Goal: Task Accomplishment & Management: Manage account settings

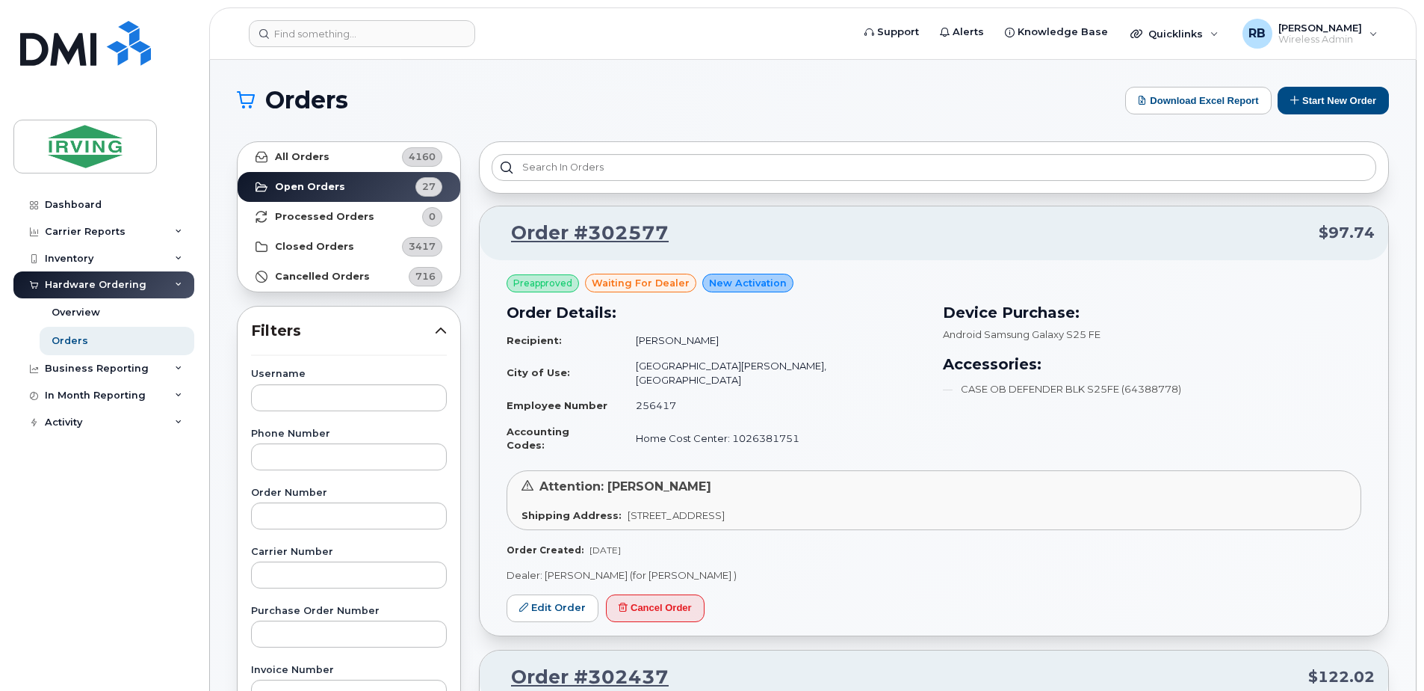
scroll to position [99, 0]
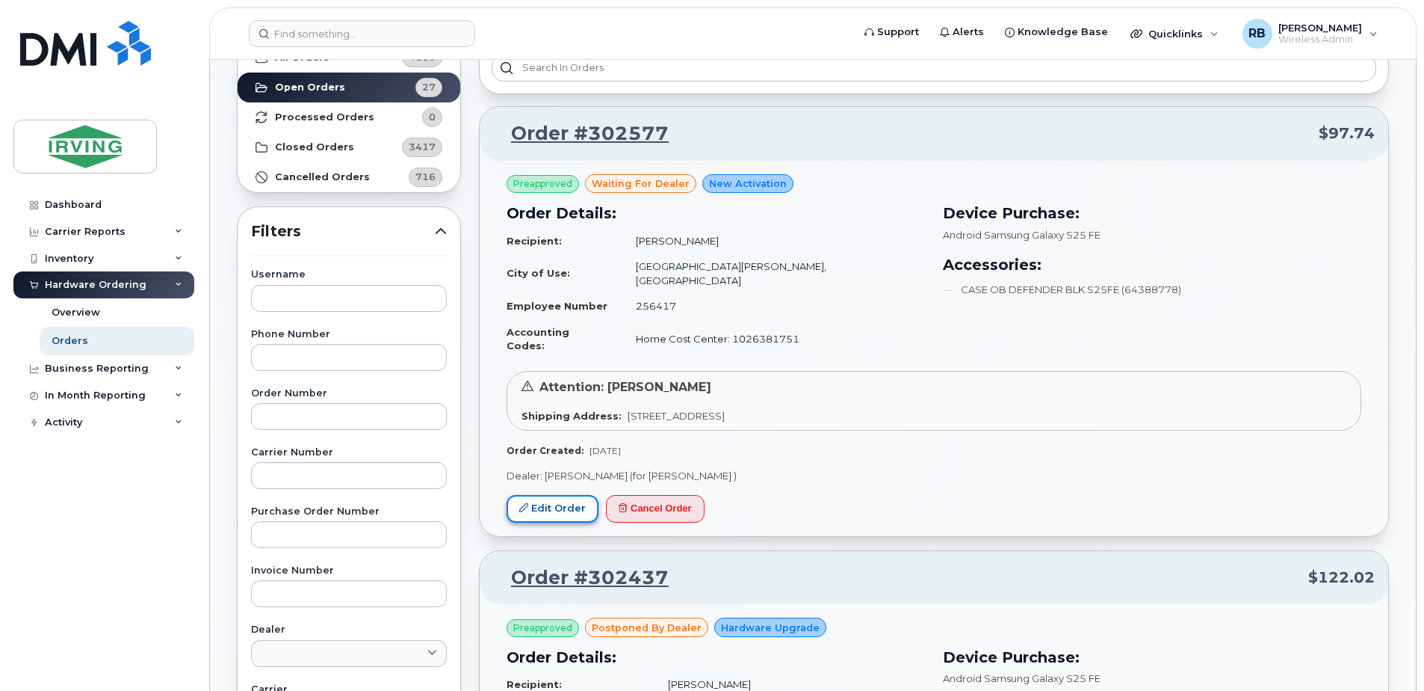
click at [555, 495] on link "Edit Order" at bounding box center [553, 509] width 92 height 28
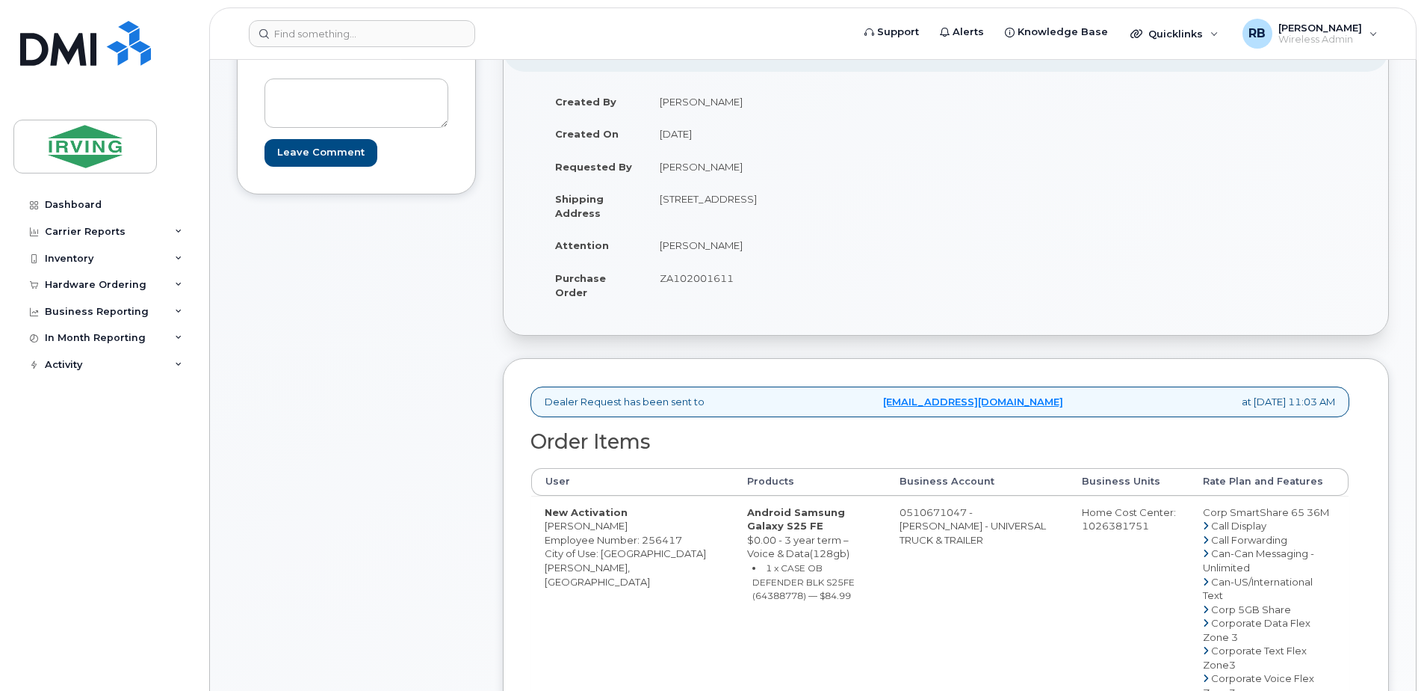
scroll to position [99, 0]
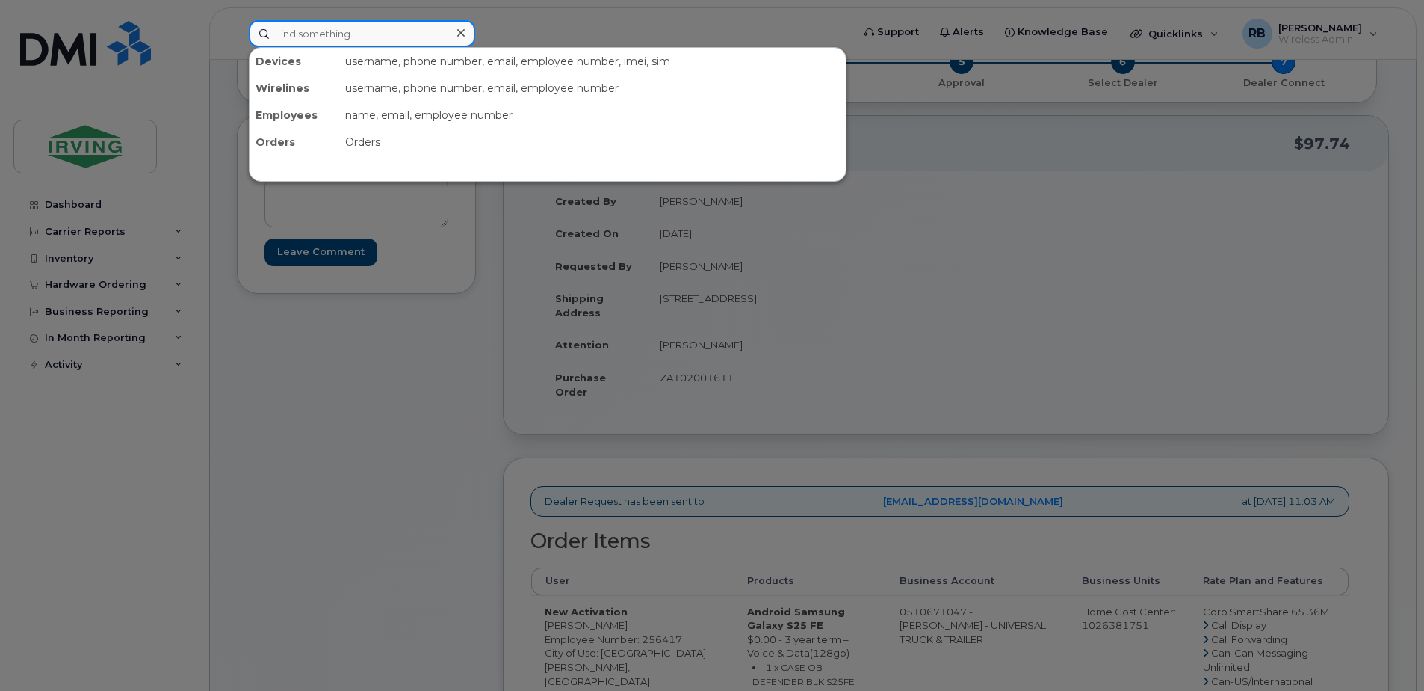
click at [289, 37] on input at bounding box center [362, 33] width 226 height 27
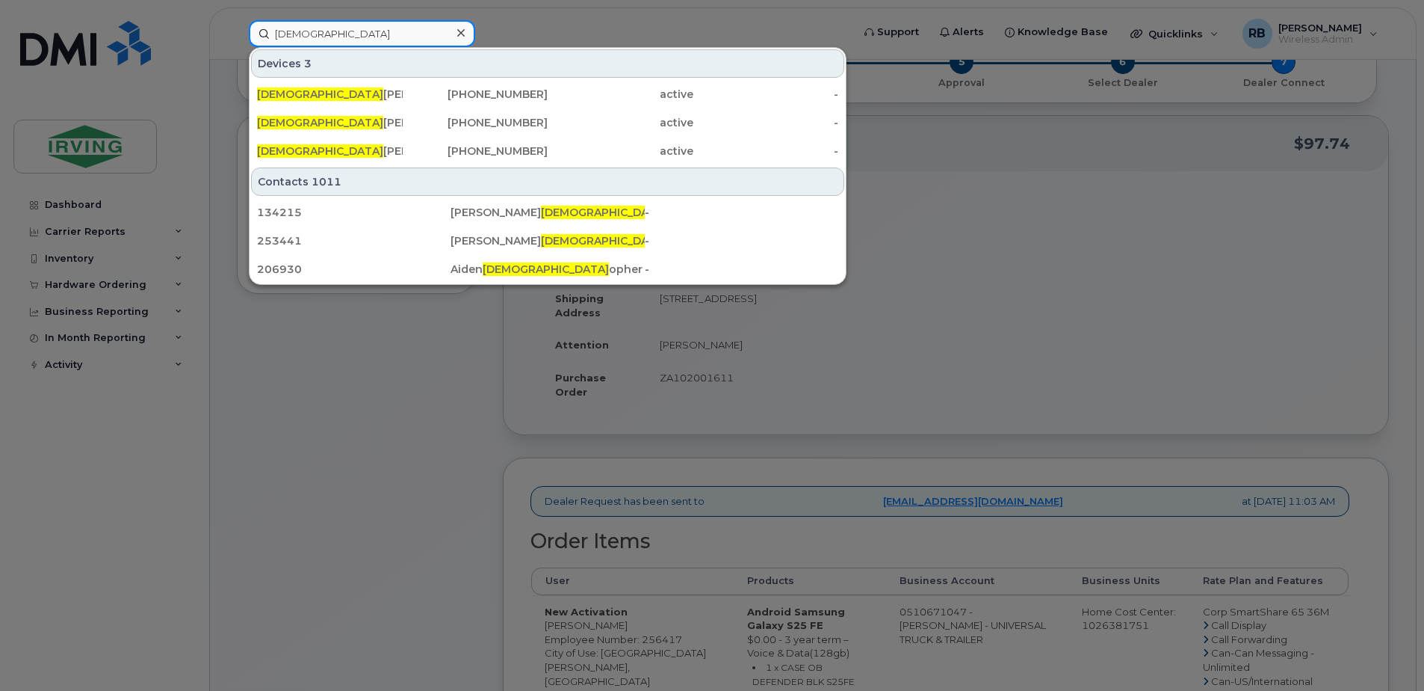
type input "[DEMOGRAPHIC_DATA]"
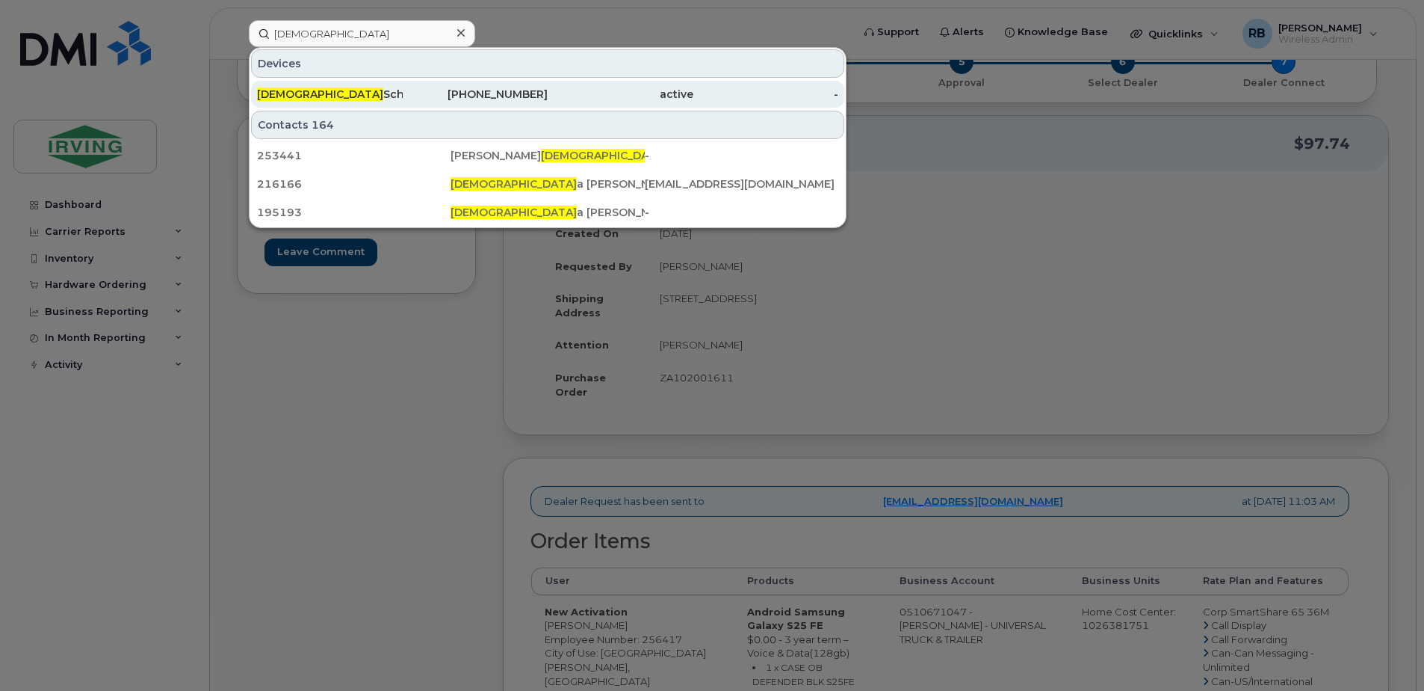
click at [318, 104] on div "[DEMOGRAPHIC_DATA][PERSON_NAME]" at bounding box center [330, 94] width 146 height 27
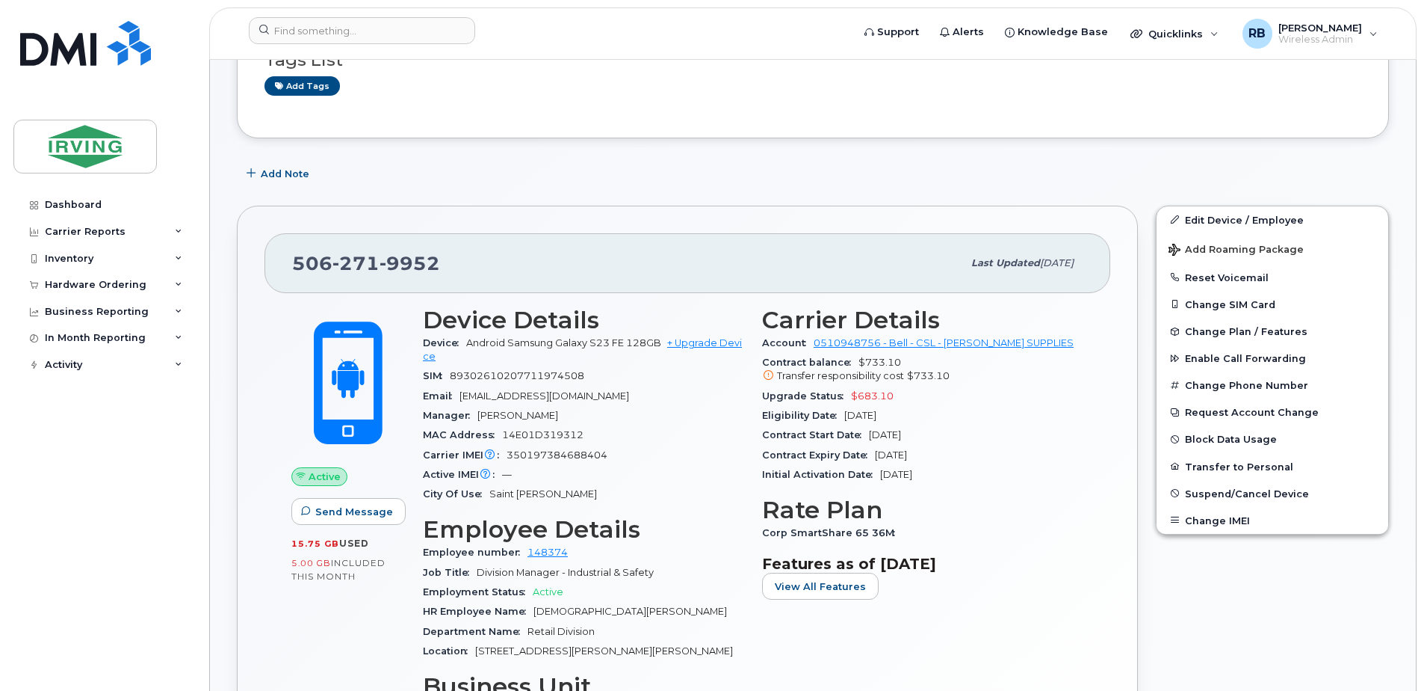
scroll to position [200, 0]
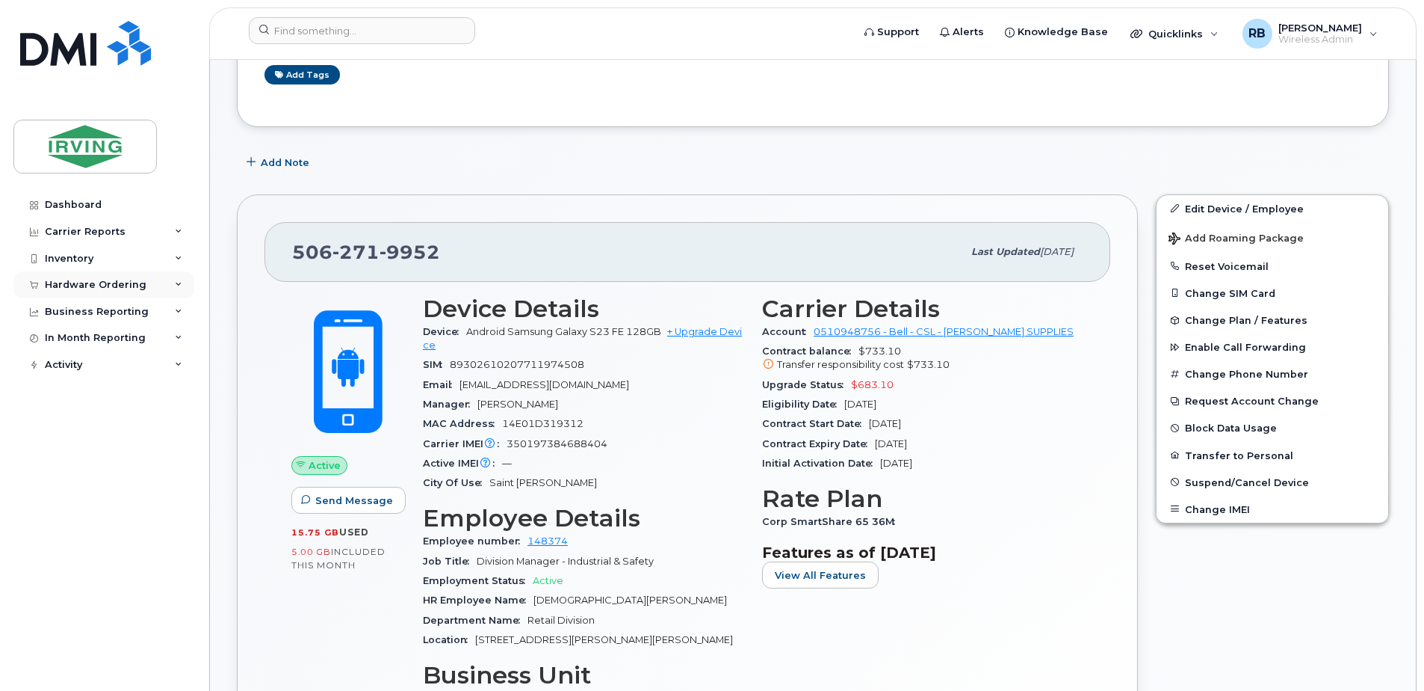
click at [136, 287] on div "Hardware Ordering" at bounding box center [96, 285] width 102 height 12
click at [67, 336] on div "Orders" at bounding box center [70, 340] width 37 height 13
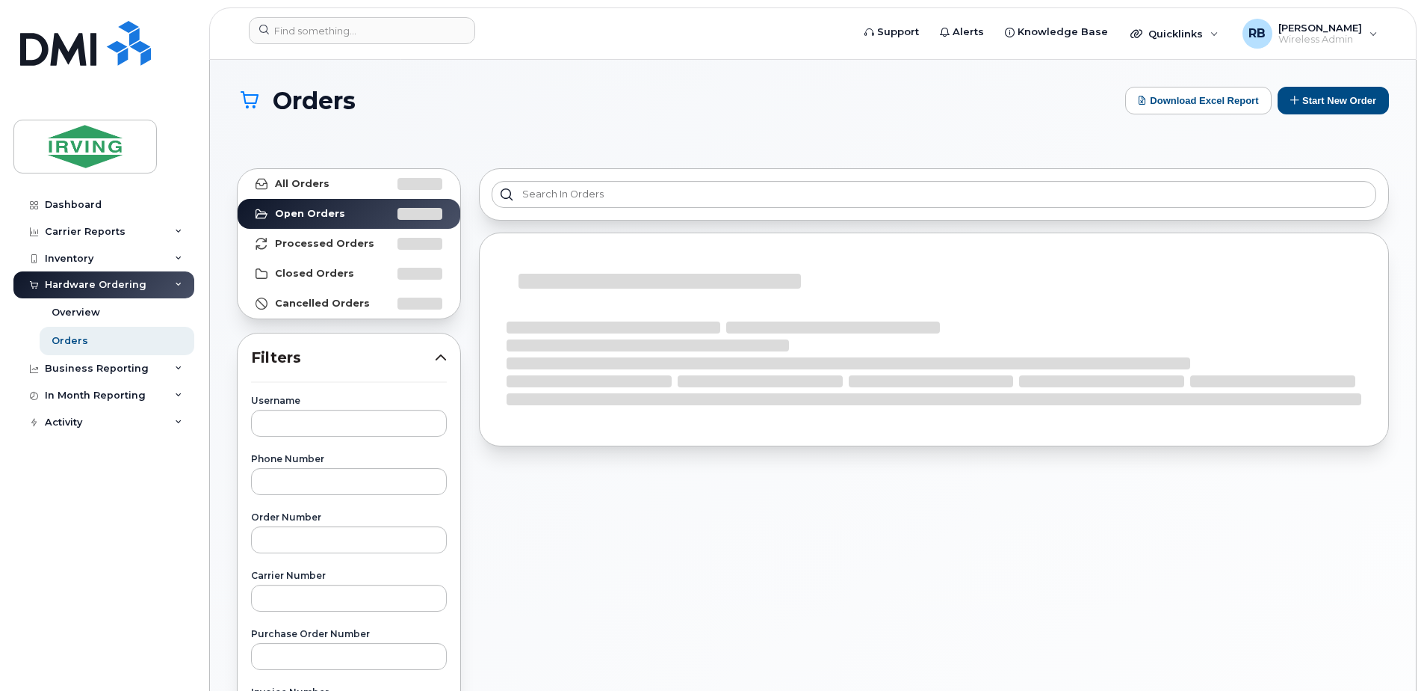
click at [222, 327] on div "Orders Download Excel Report Start New Order All Orders Open Orders Processed O…" at bounding box center [813, 638] width 1206 height 1156
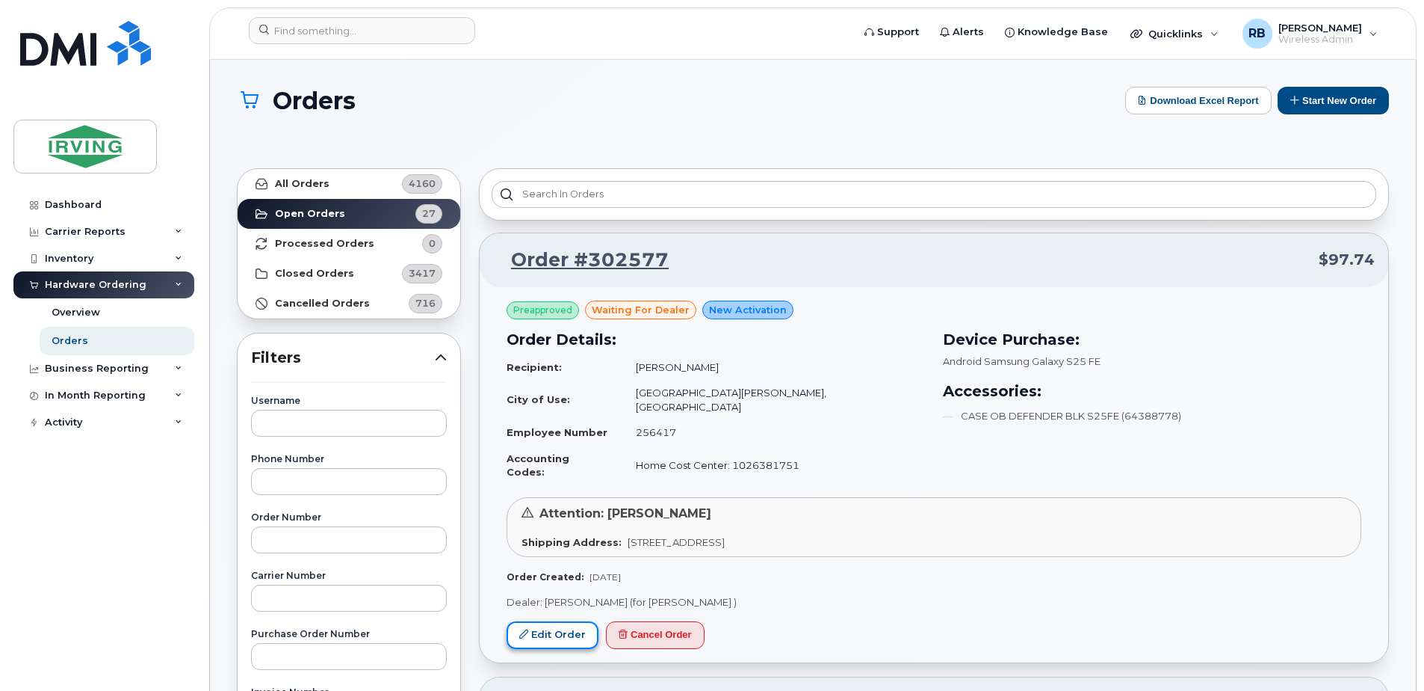
click at [553, 621] on link "Edit Order" at bounding box center [553, 635] width 92 height 28
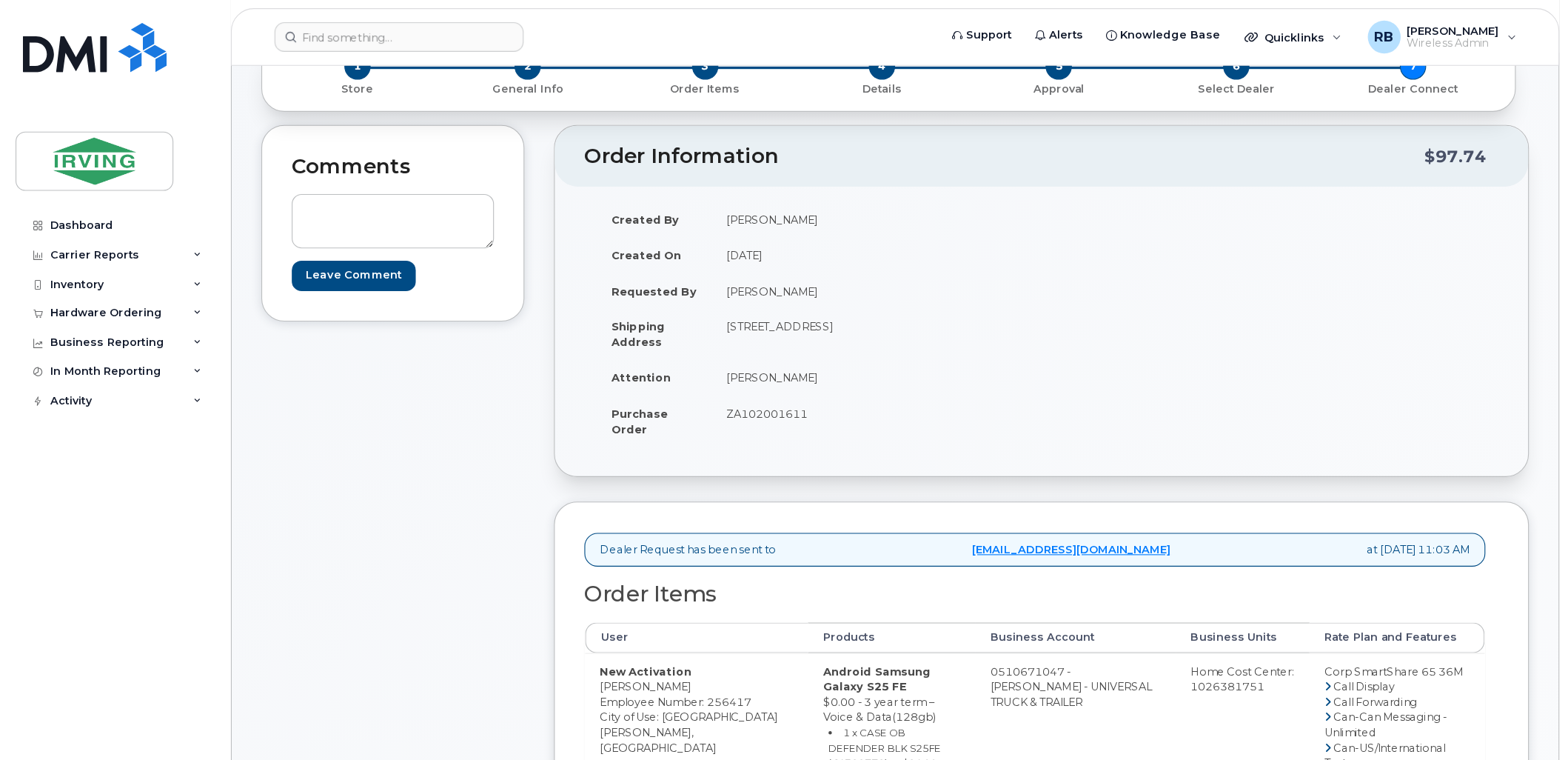
scroll to position [296, 0]
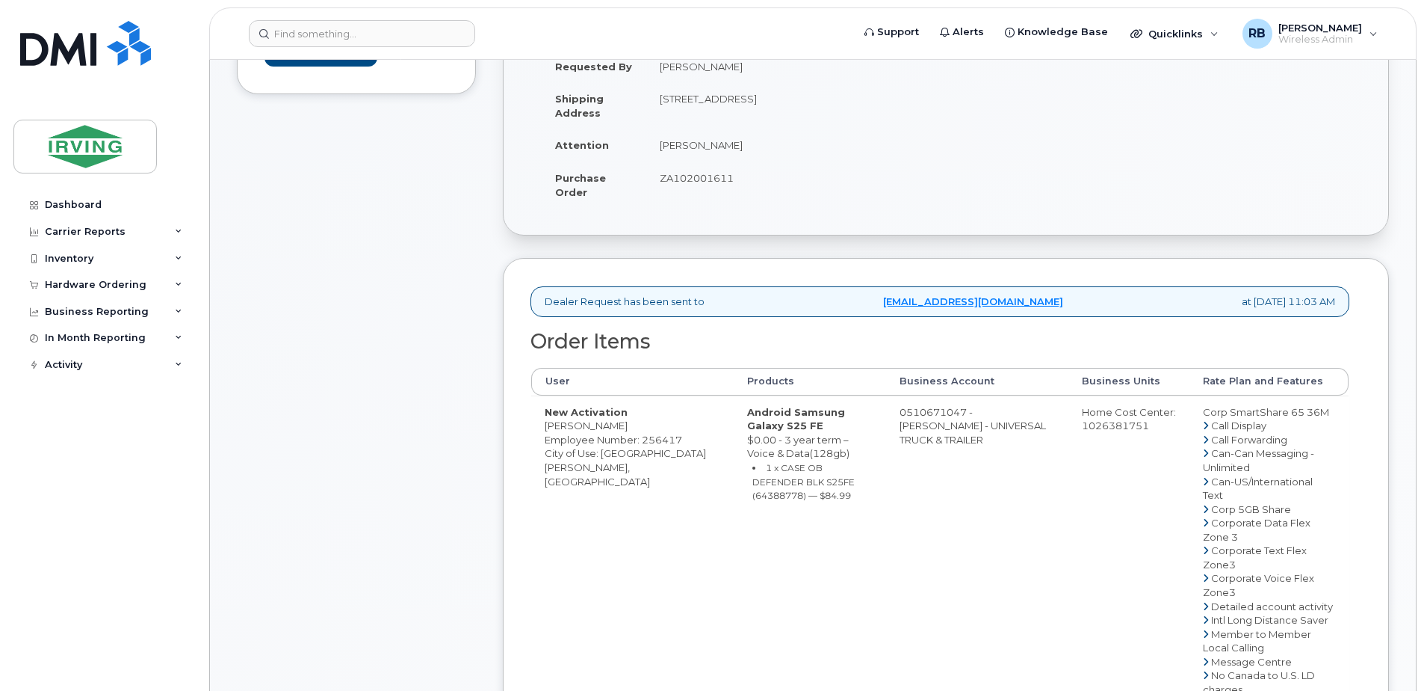
copy td "[PERSON_NAME]"
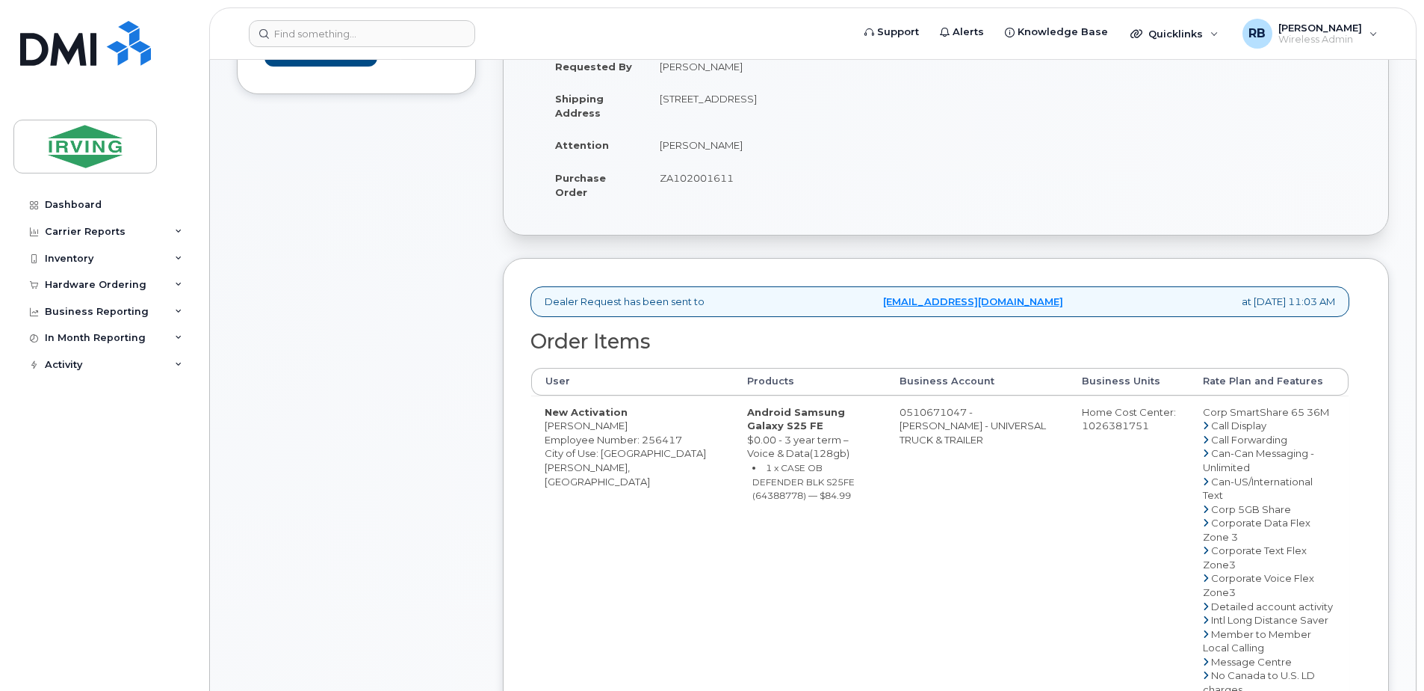
click at [759, 481] on small "1 x CASE OB DEFENDER BLK S25FE (64388778) — $84.99" at bounding box center [804, 481] width 102 height 39
copy small "64388778"
drag, startPoint x: 882, startPoint y: 413, endPoint x: 942, endPoint y: 410, distance: 60.6
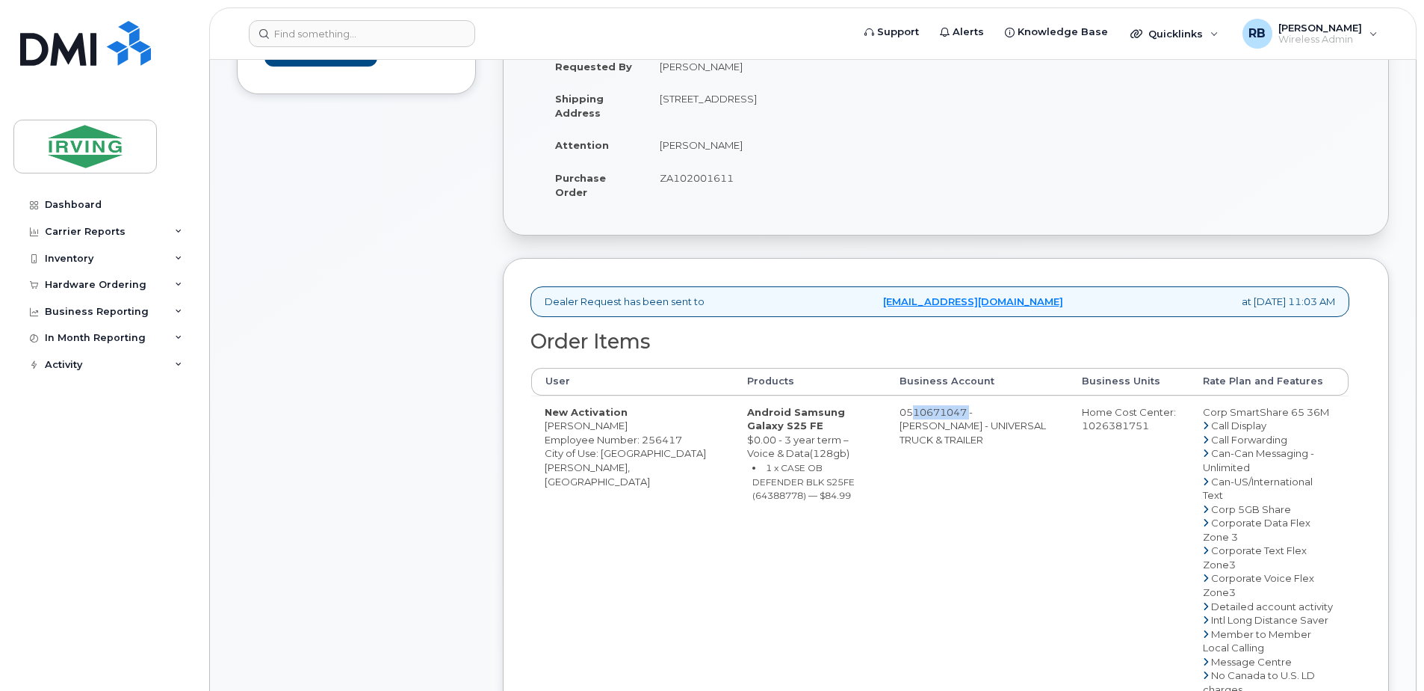
copy td "510671047"
click at [709, 171] on td "ZA102001611" at bounding box center [790, 184] width 288 height 46
click at [705, 176] on span "ZA102001611" at bounding box center [697, 178] width 74 height 12
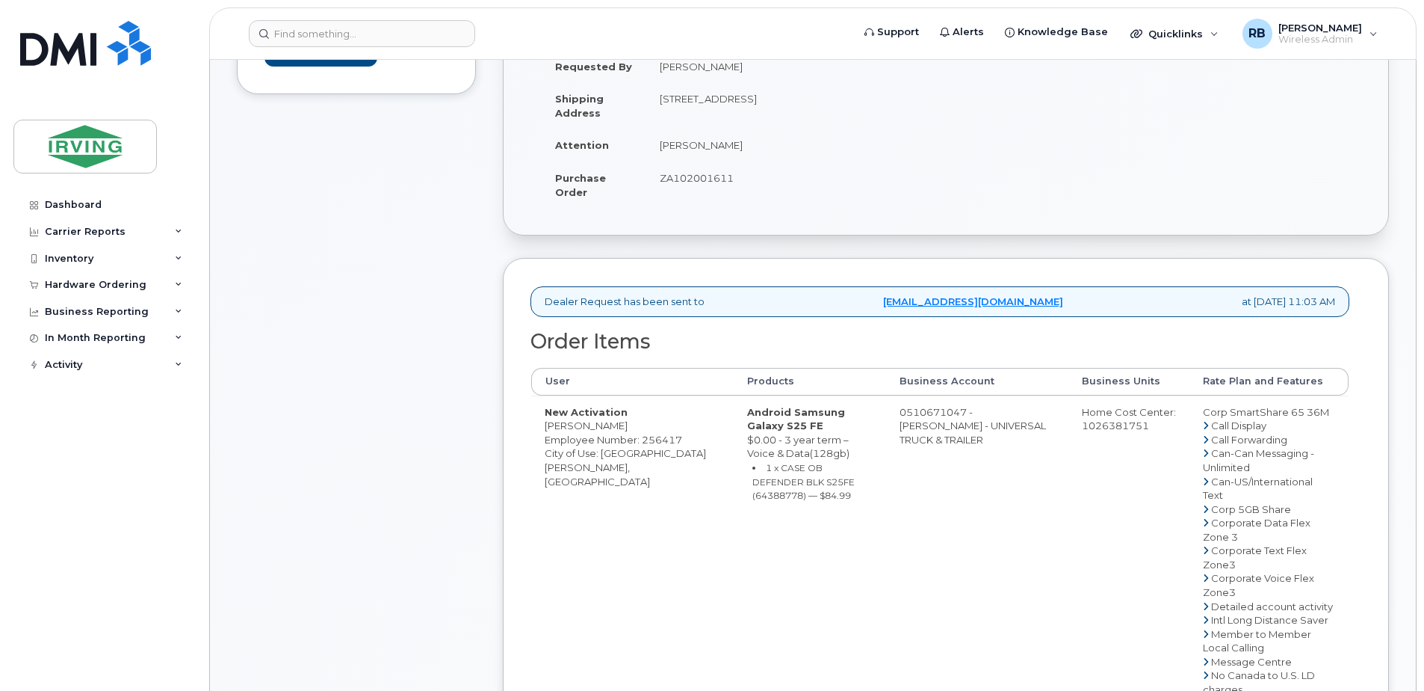
copy span "ZA102001611"
copy td "[PERSON_NAME]"
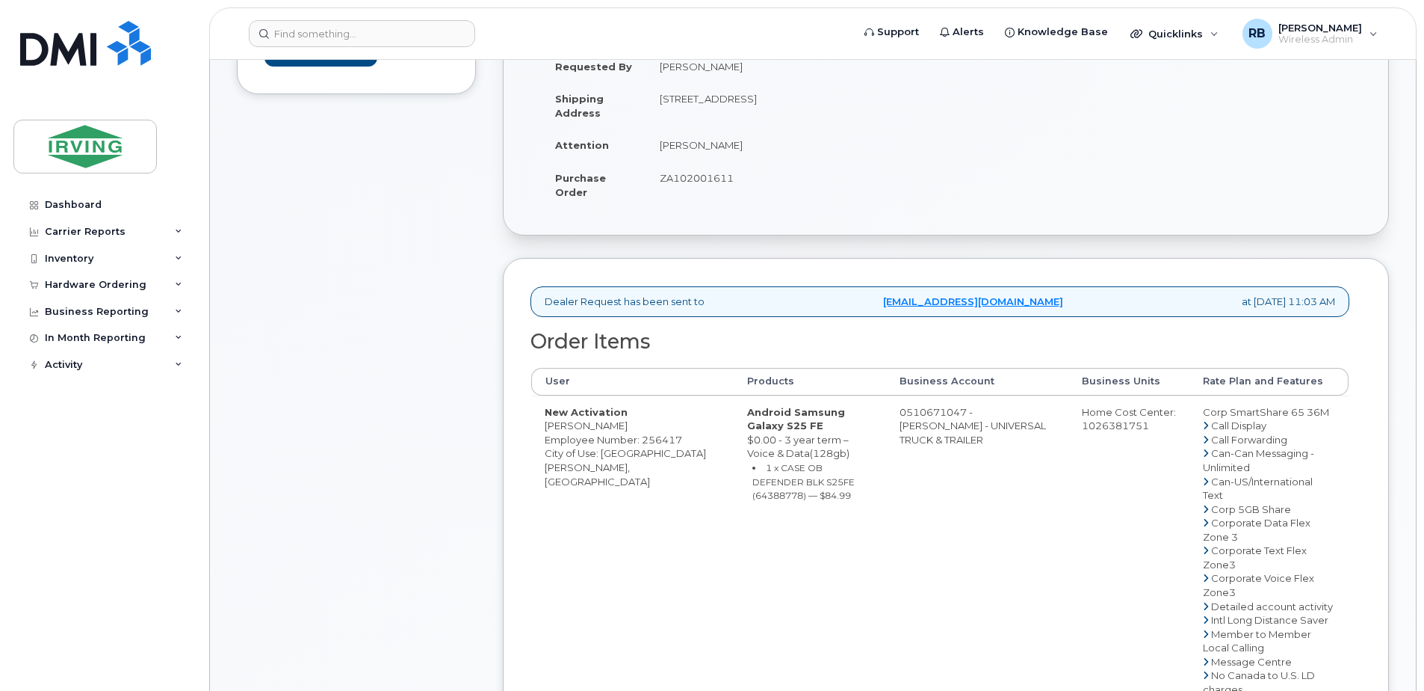
click at [390, 348] on div "Comments Leave Comment" at bounding box center [356, 580] width 239 height 1328
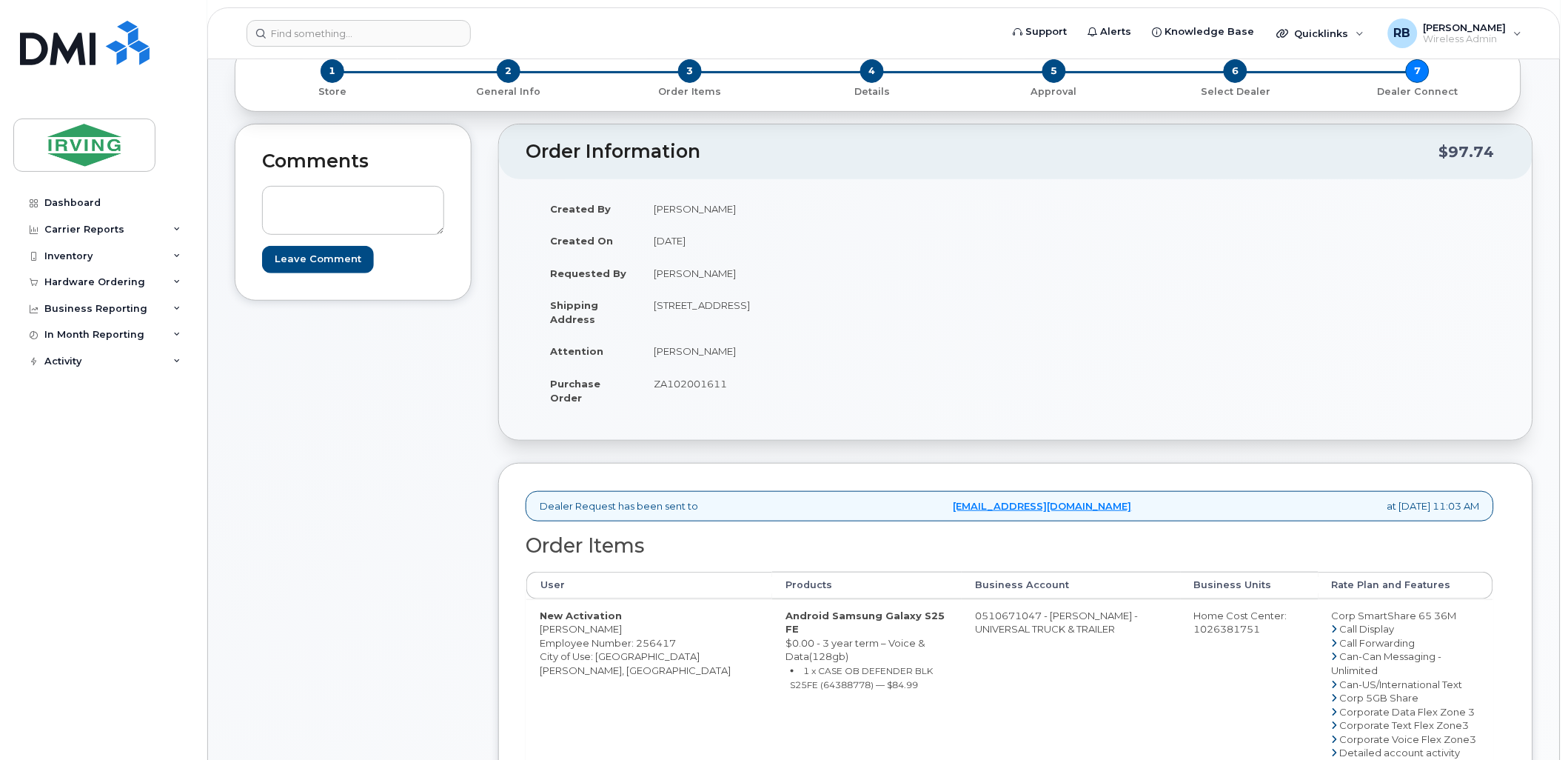
scroll to position [76, 0]
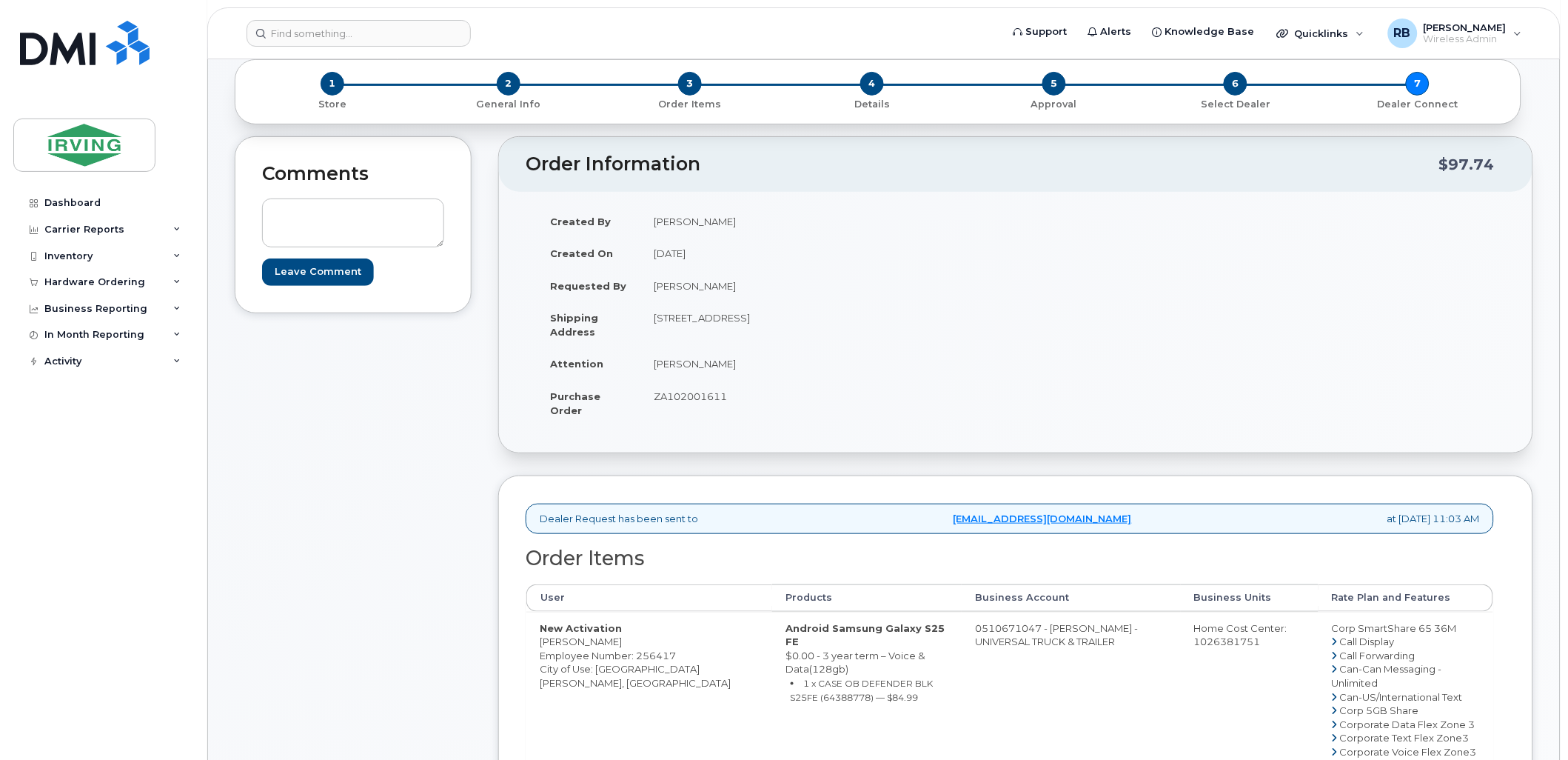
click at [301, 360] on div "Comments Leave Comment" at bounding box center [353, 739] width 237 height 1206
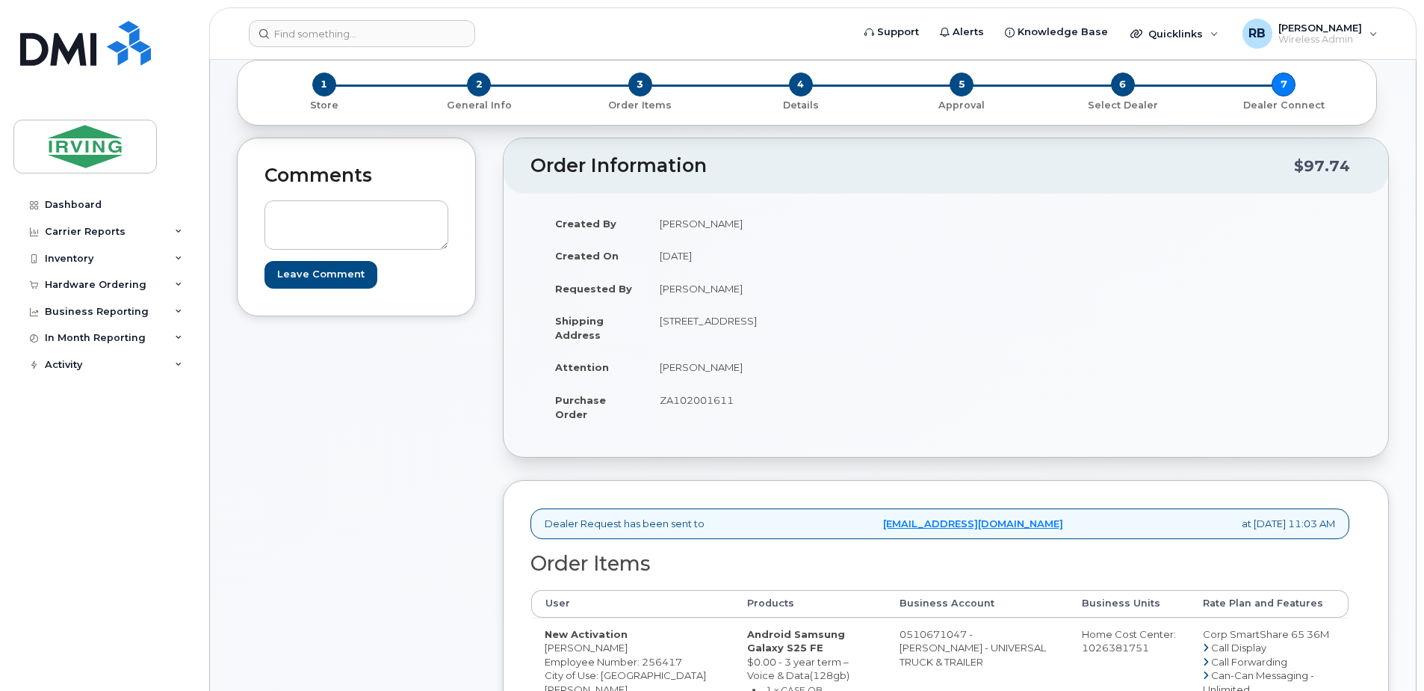
scroll to position [0, 0]
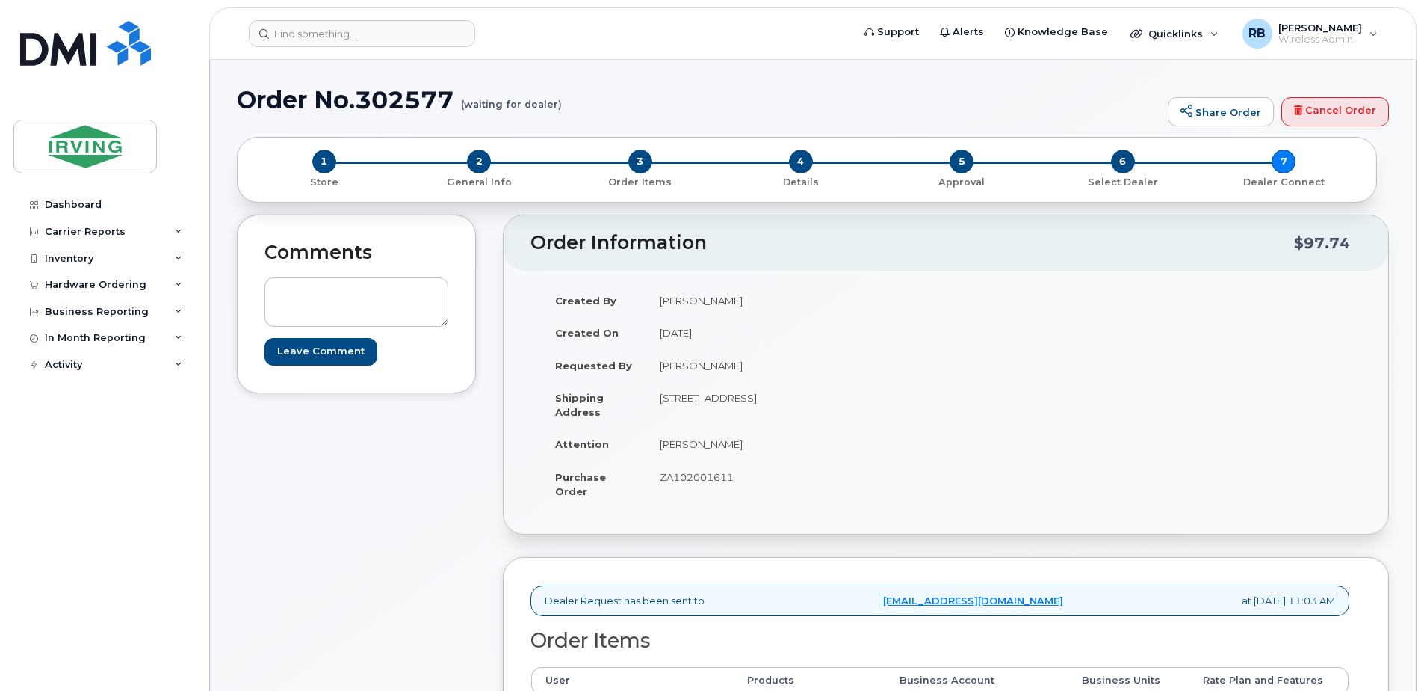
click at [699, 478] on span "ZA102001611" at bounding box center [697, 477] width 74 height 12
copy span "ZA102001611"
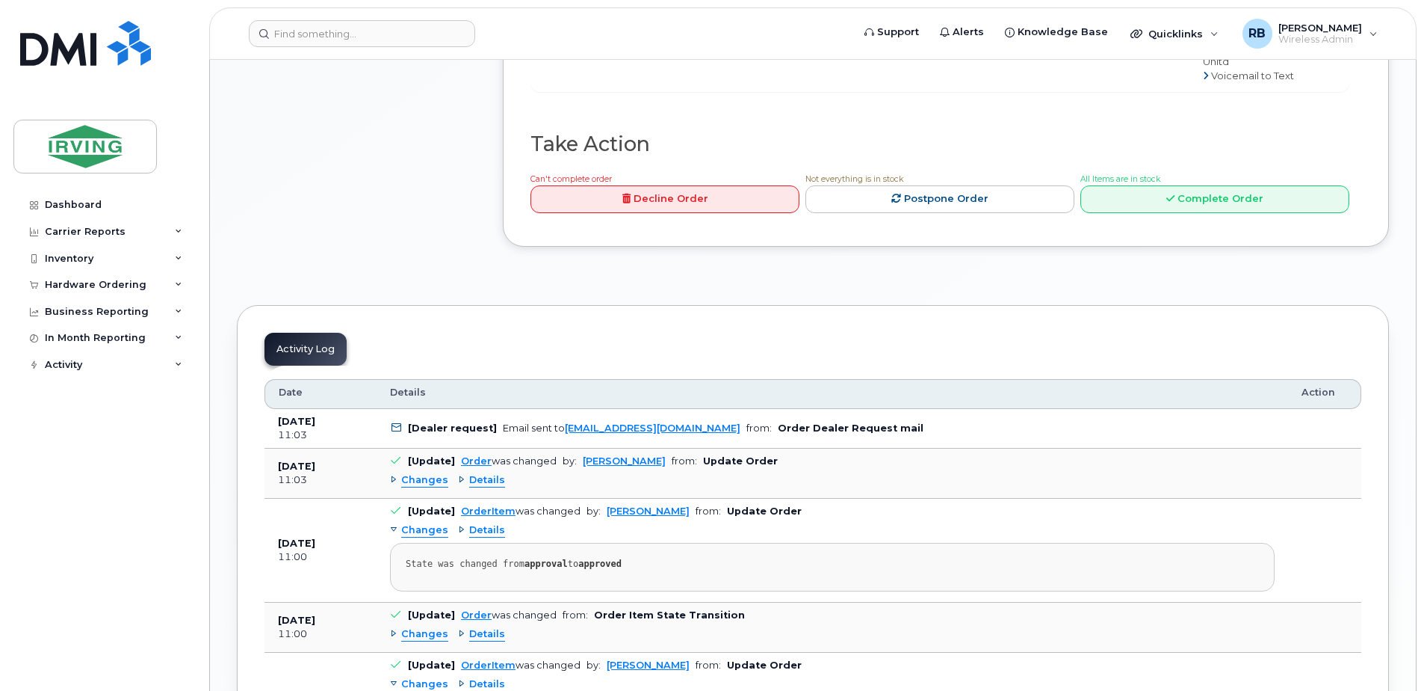
scroll to position [1295, 0]
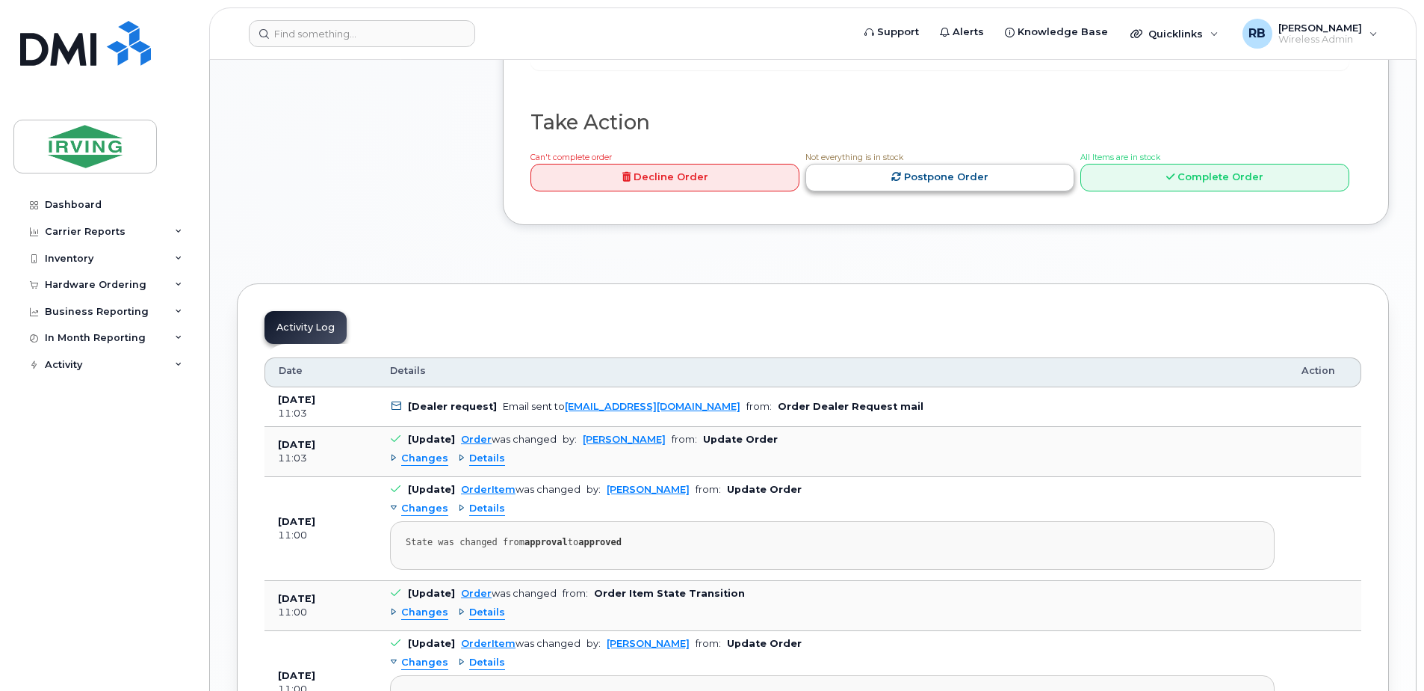
click at [935, 191] on link "Postpone Order" at bounding box center [940, 178] width 269 height 28
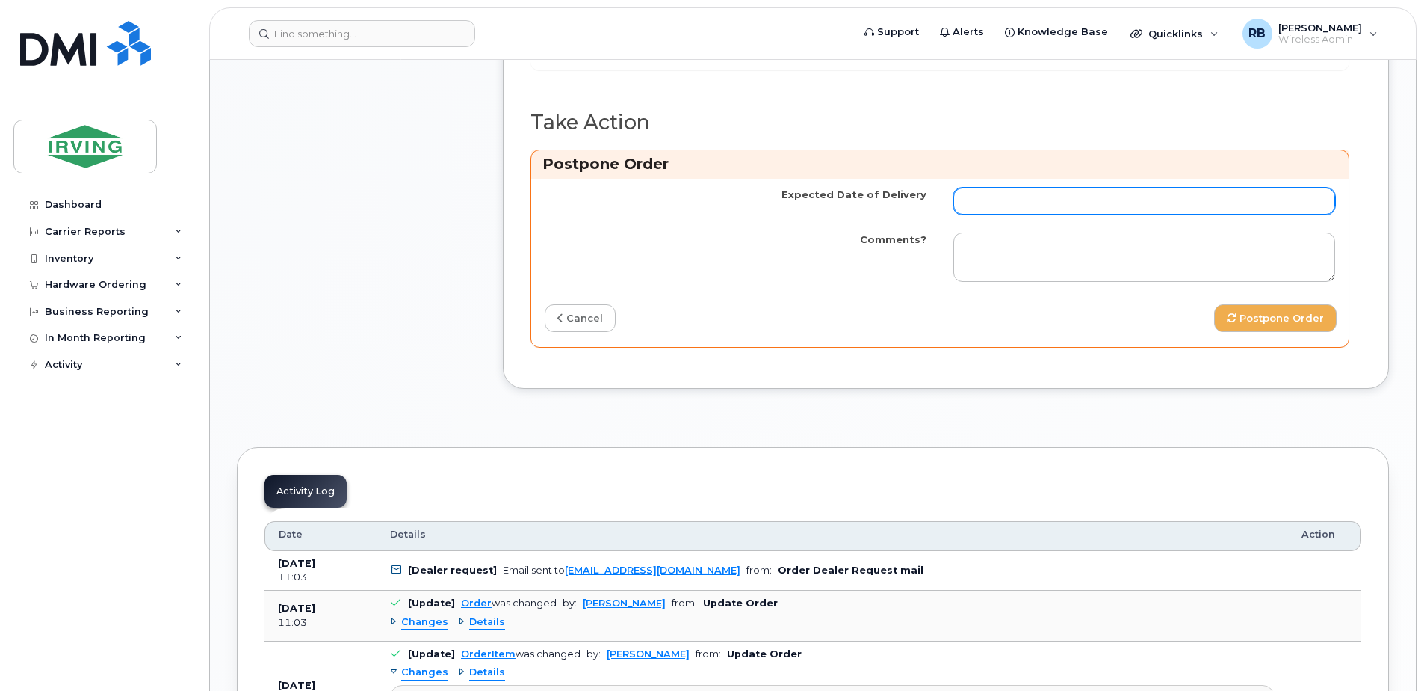
click at [974, 214] on input "Expected Date of Delivery" at bounding box center [1145, 201] width 382 height 27
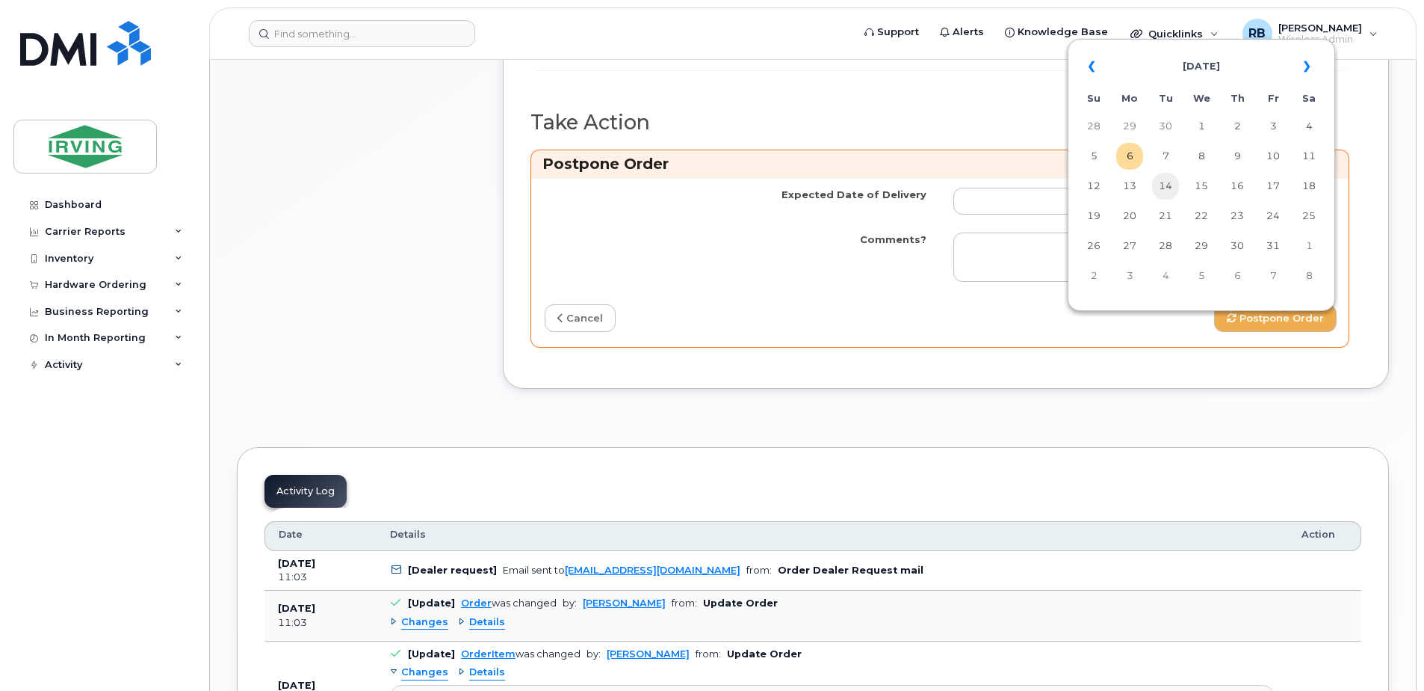
click at [1159, 188] on td "14" at bounding box center [1165, 186] width 27 height 27
type input "2025-10-14"
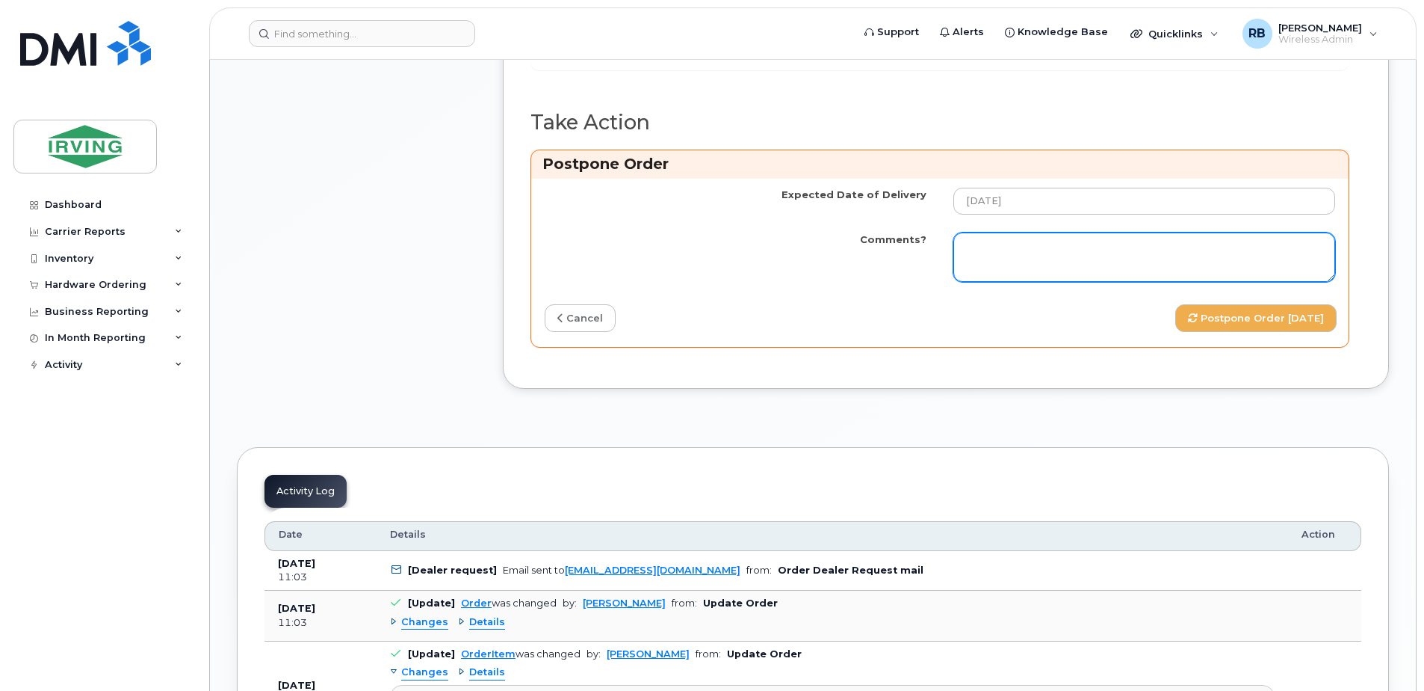
click at [1018, 282] on textarea "Comments?" at bounding box center [1145, 256] width 382 height 49
click at [983, 282] on textarea "Comments?" at bounding box center [1145, 256] width 382 height 49
paste textarea "Order Confirmation – SO#26213918 Please note that items #64385254 (S25FE phone)…"
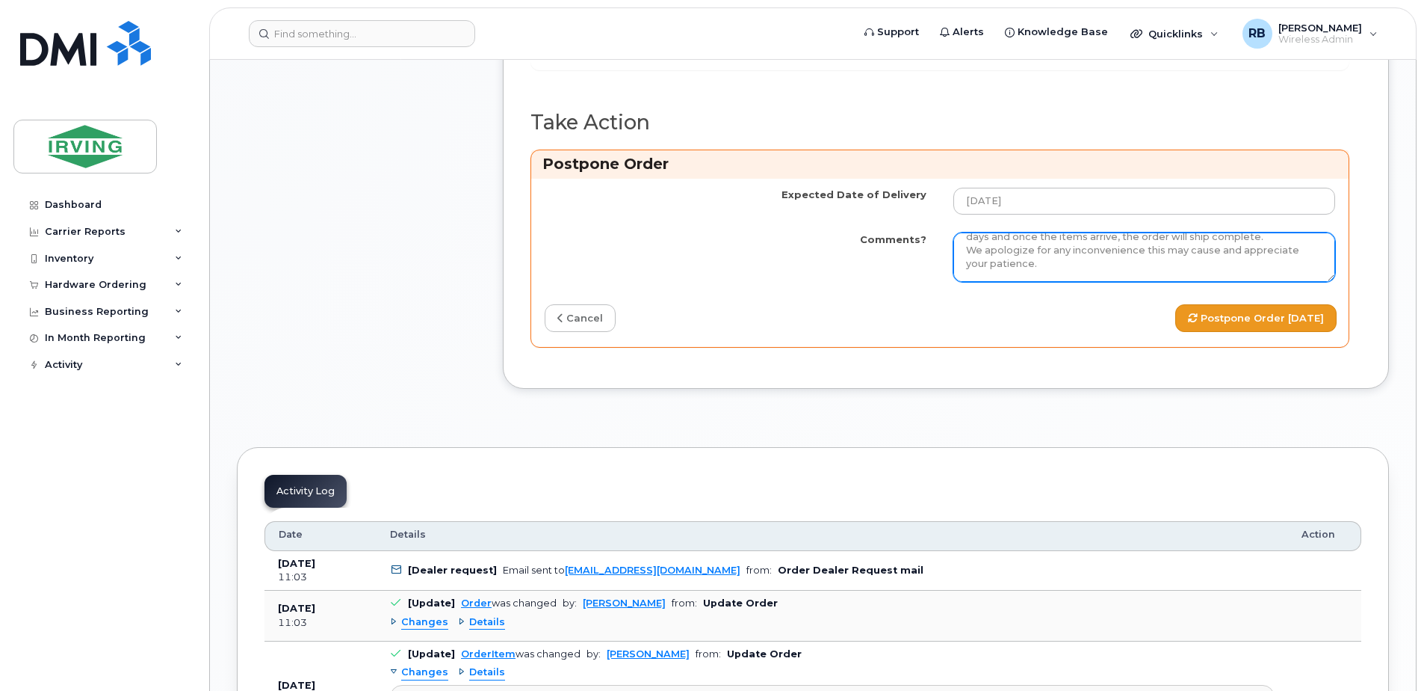
type textarea "Order Confirmation – SO#26213918 Please note that items #64385254 (S25FE phone)…"
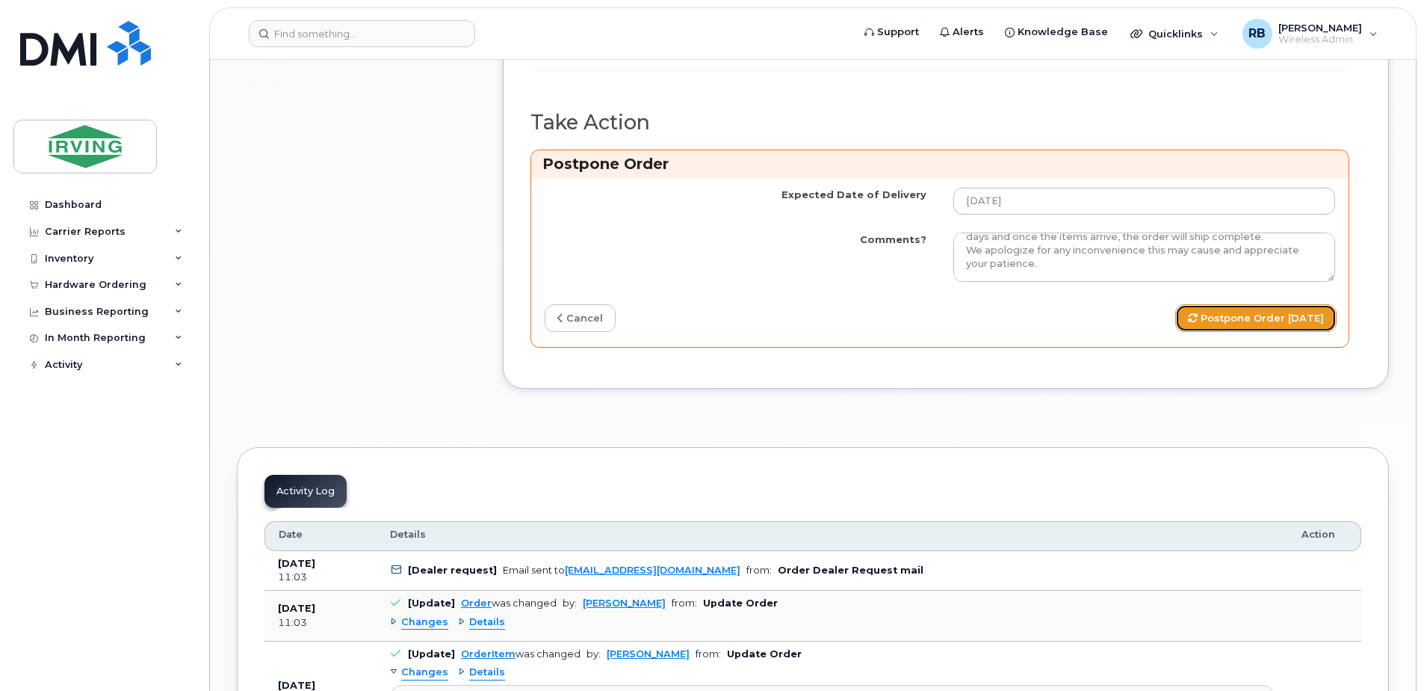
click at [1187, 332] on button "Postpone Order 2025-10-14" at bounding box center [1256, 318] width 161 height 28
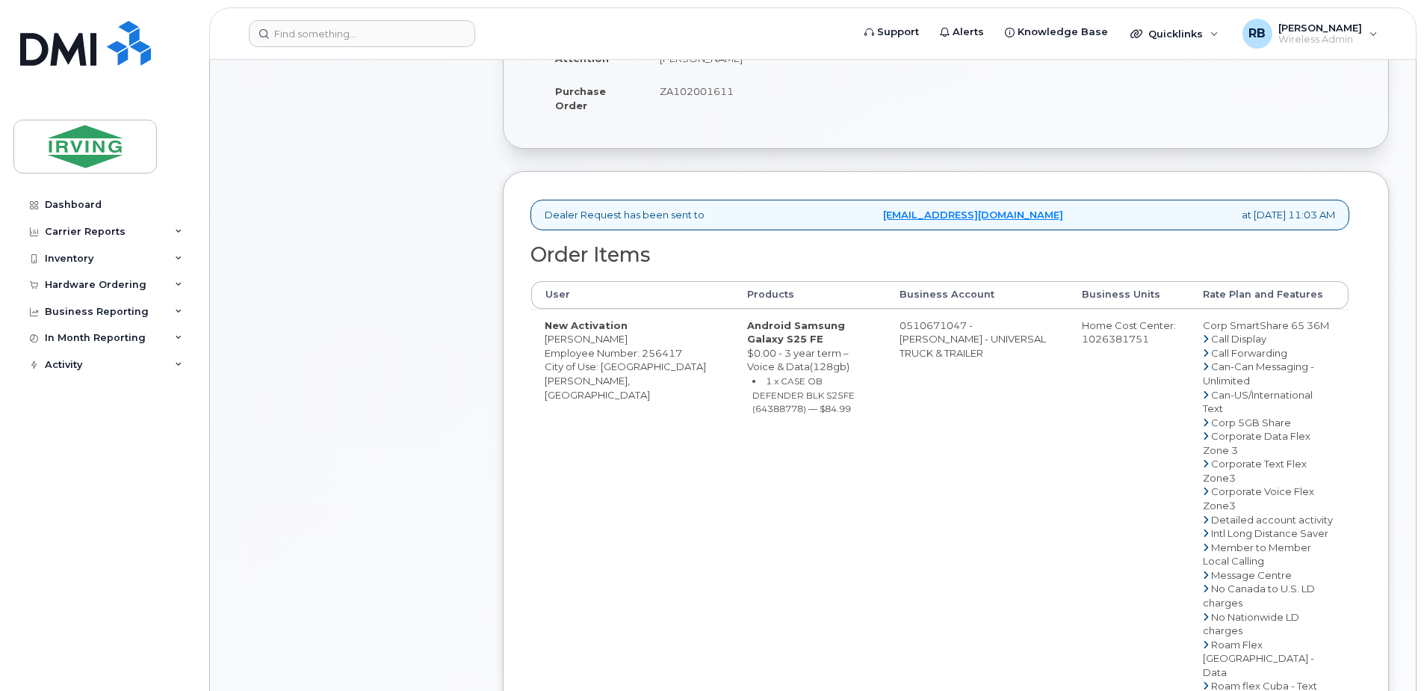
scroll to position [398, 0]
